Goal: Information Seeking & Learning: Find specific fact

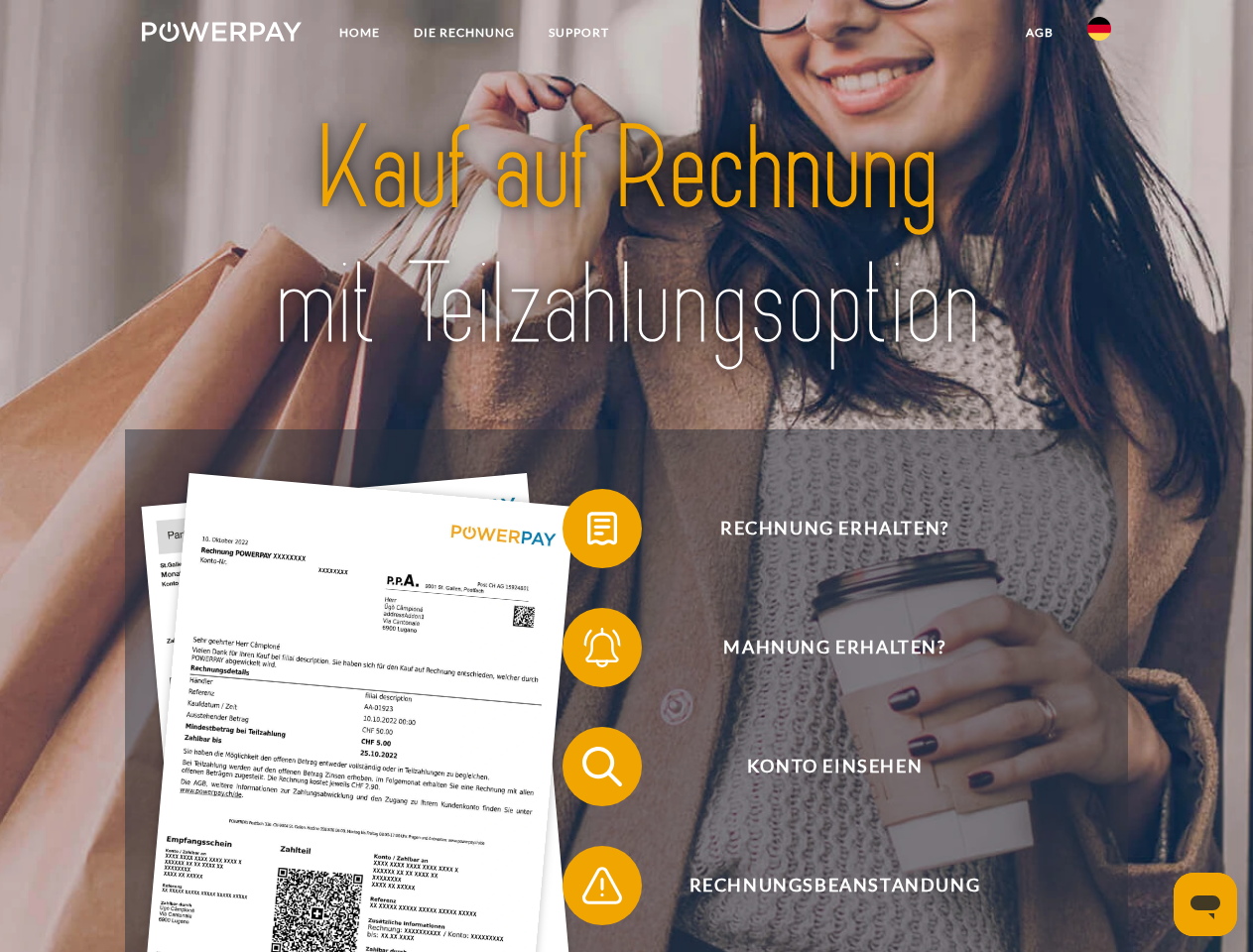
click at [221, 35] on img at bounding box center [222, 32] width 160 height 20
click at [1099, 35] on img at bounding box center [1099, 29] width 24 height 24
click at [1038, 33] on link "agb" at bounding box center [1039, 33] width 61 height 36
click at [587, 533] on span at bounding box center [572, 528] width 99 height 99
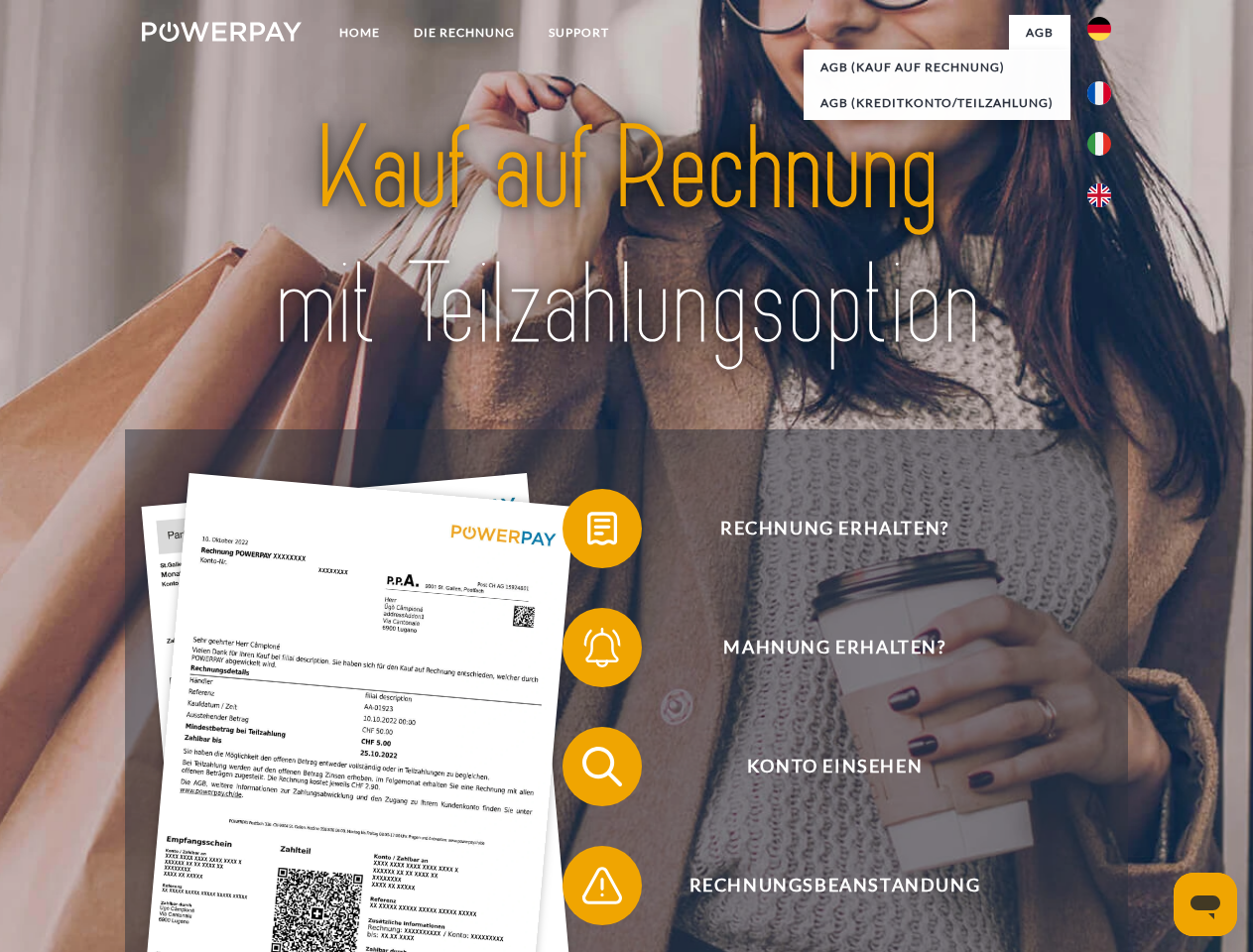
click at [587, 652] on span at bounding box center [572, 647] width 99 height 99
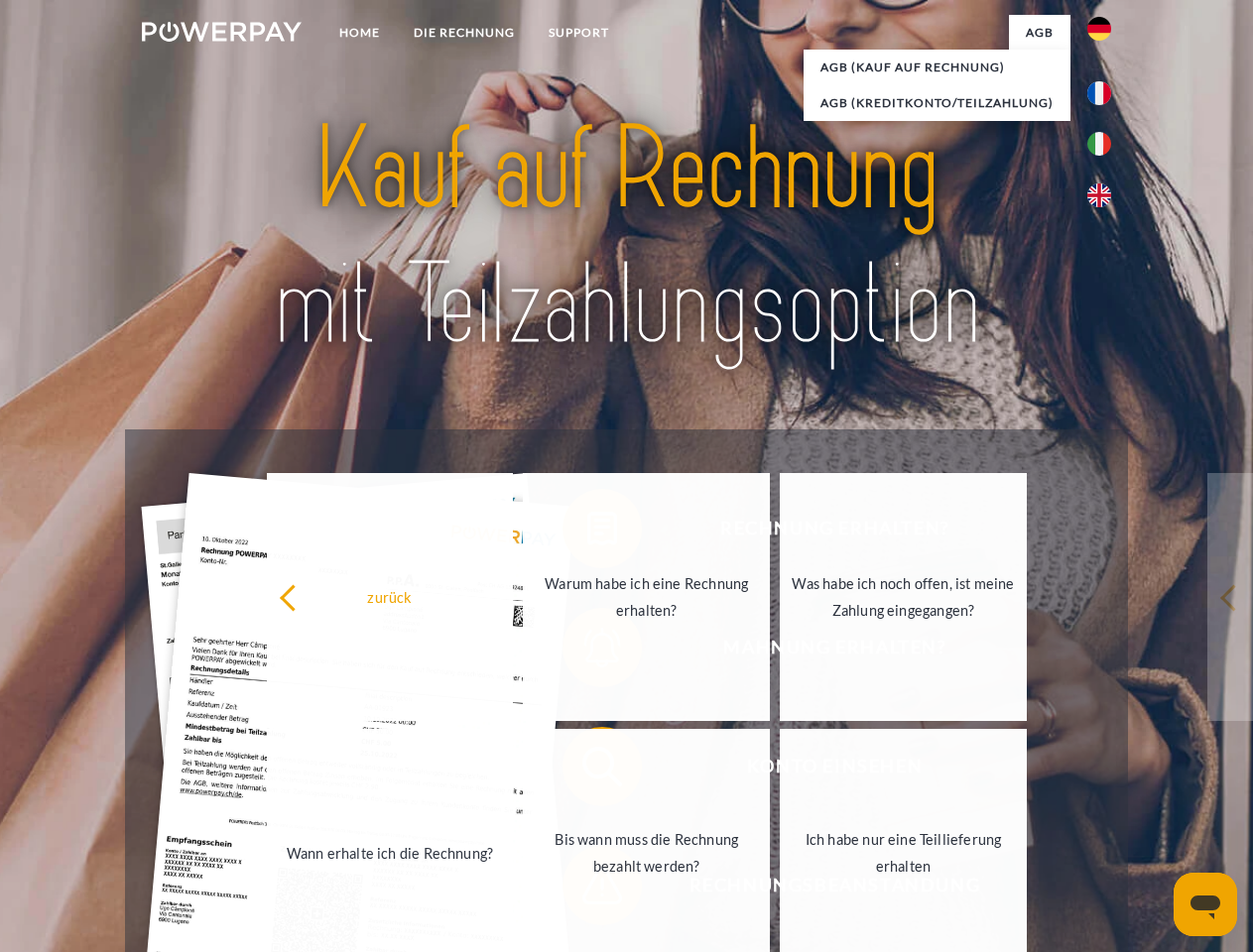
click at [587, 771] on link "Bis wann muss die Rechnung bezahlt werden?" at bounding box center [646, 853] width 247 height 248
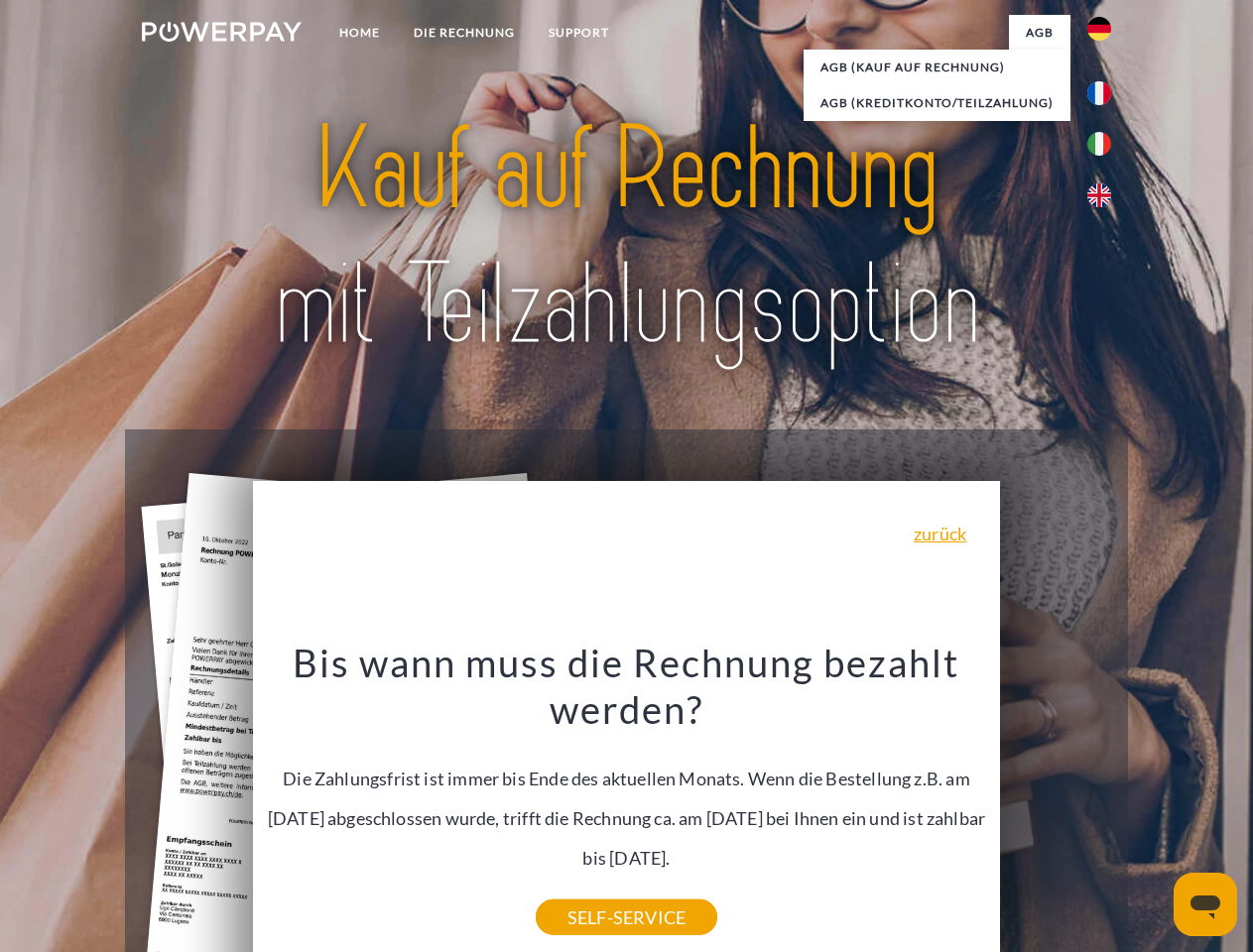
click at [587, 890] on div "Bis wann muss die Rechnung bezahlt werden? Die Zahlungsfrist ist immer bis Ende…" at bounding box center [627, 778] width 724 height 279
click at [1205, 905] on icon "Messaging-Fenster öffnen" at bounding box center [1205, 908] width 30 height 24
